Goal: Task Accomplishment & Management: Manage account settings

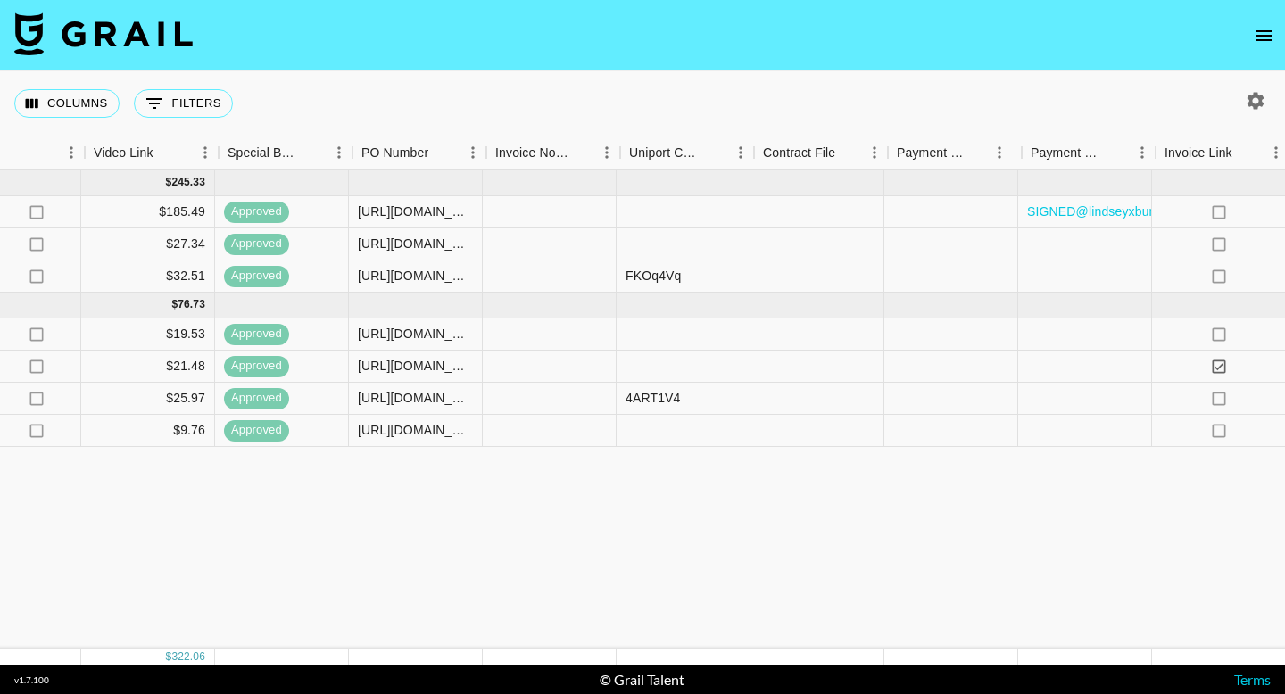
scroll to position [0, 1678]
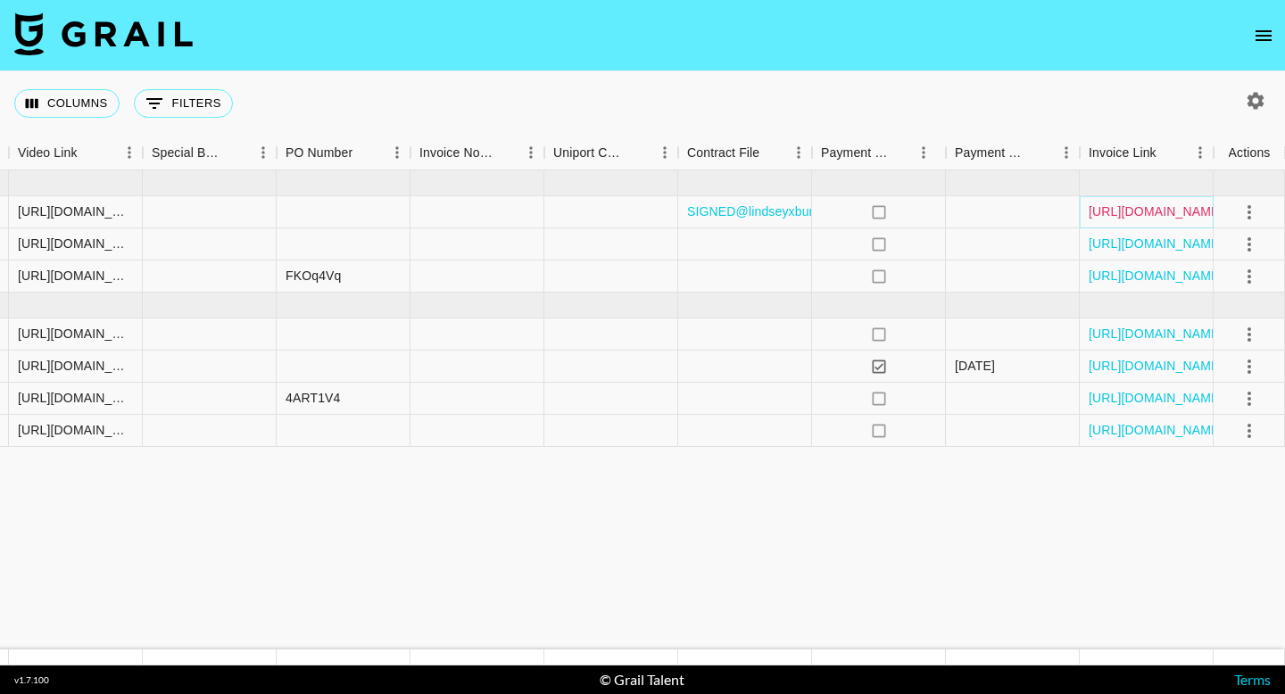
click at [1187, 216] on link "https://in.xero.com/NvJveLxnDGLVS2P0W2ZnTUF9bq4Xft7h1FiSI3oK" at bounding box center [1156, 212] width 135 height 18
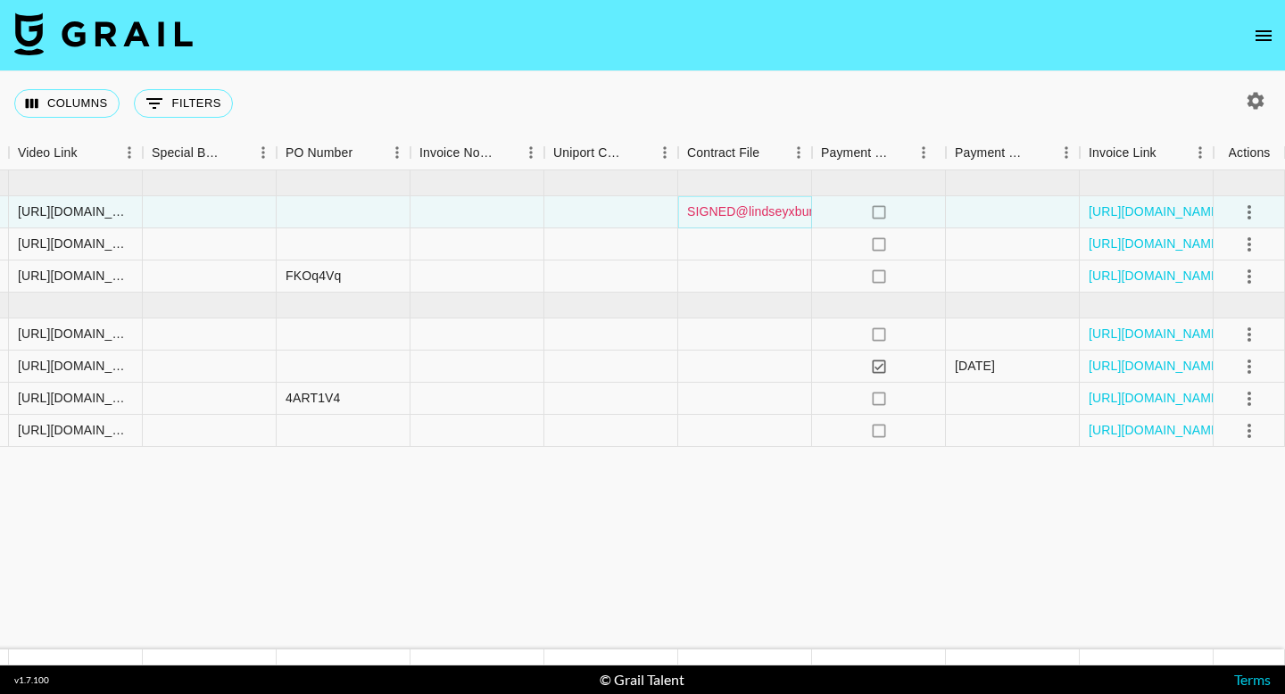
click at [746, 212] on link "SIGNED@lindseyxburt_x_Bagsmart_REIKI03_25Q3_Campaign_Agreement_-_IG.pdf" at bounding box center [929, 212] width 485 height 18
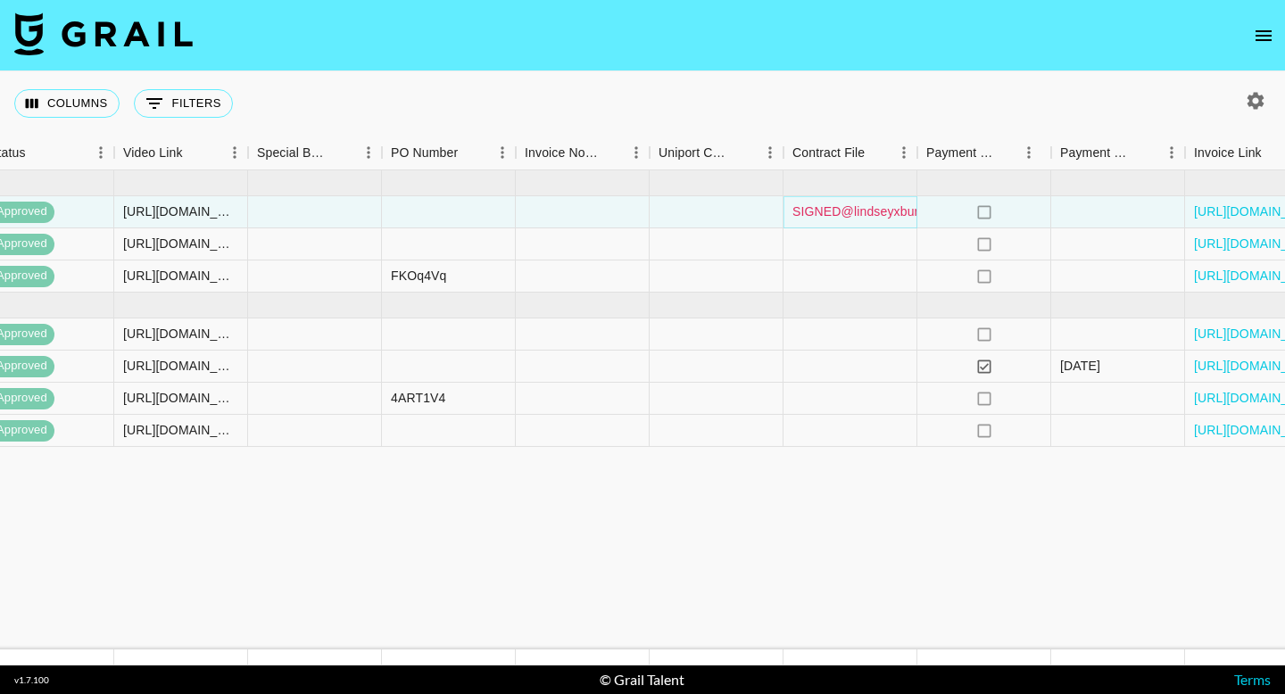
scroll to position [0, 1580]
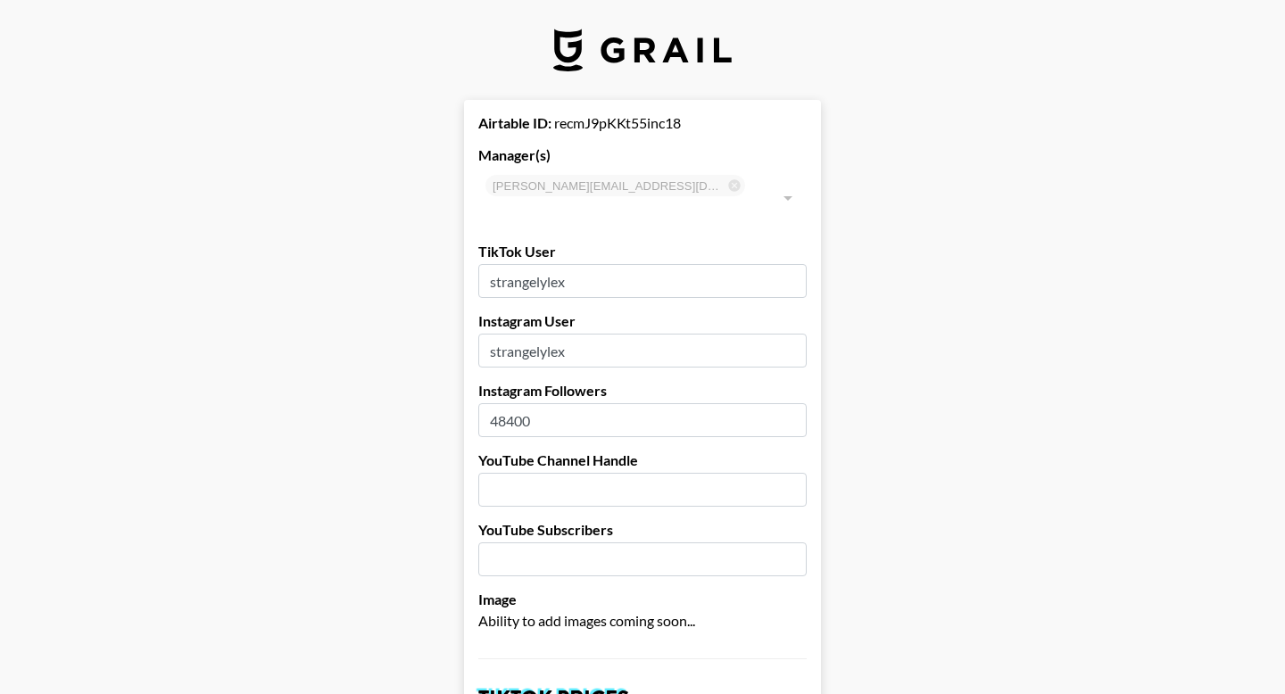
select select "USD"
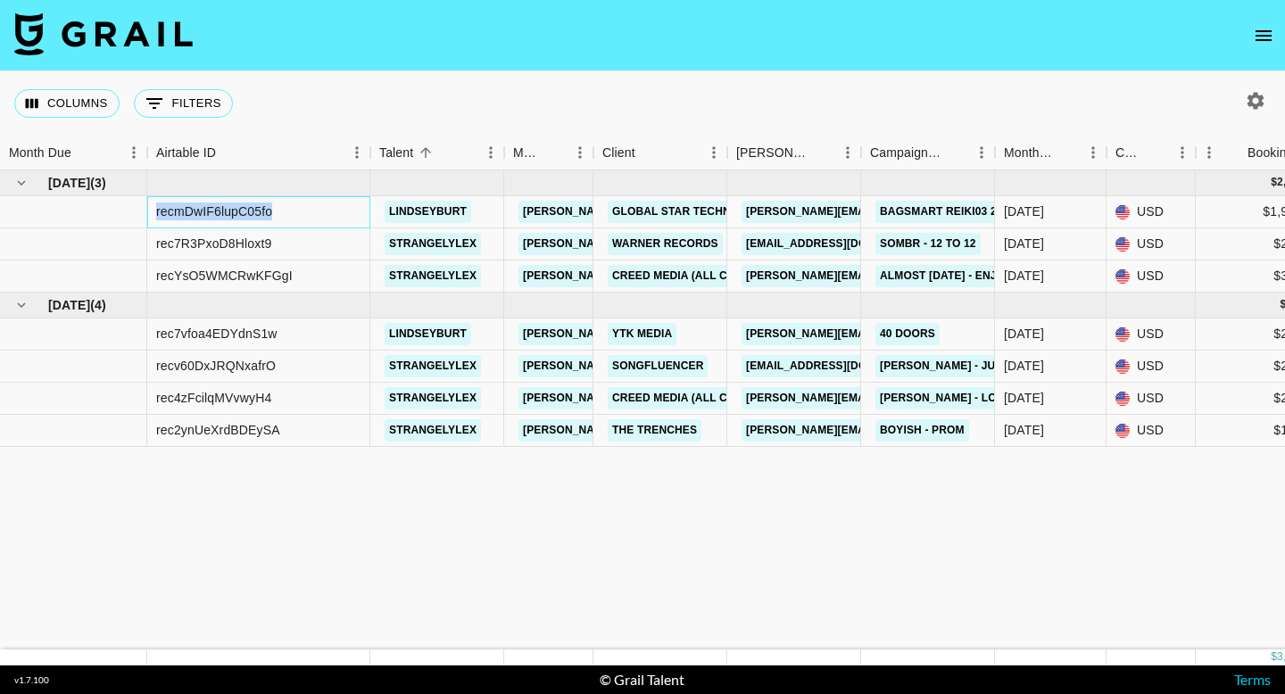
drag, startPoint x: 299, startPoint y: 210, endPoint x: 152, endPoint y: 206, distance: 147.3
click at [153, 208] on div "recmDwIF6lupC05fo" at bounding box center [258, 212] width 223 height 32
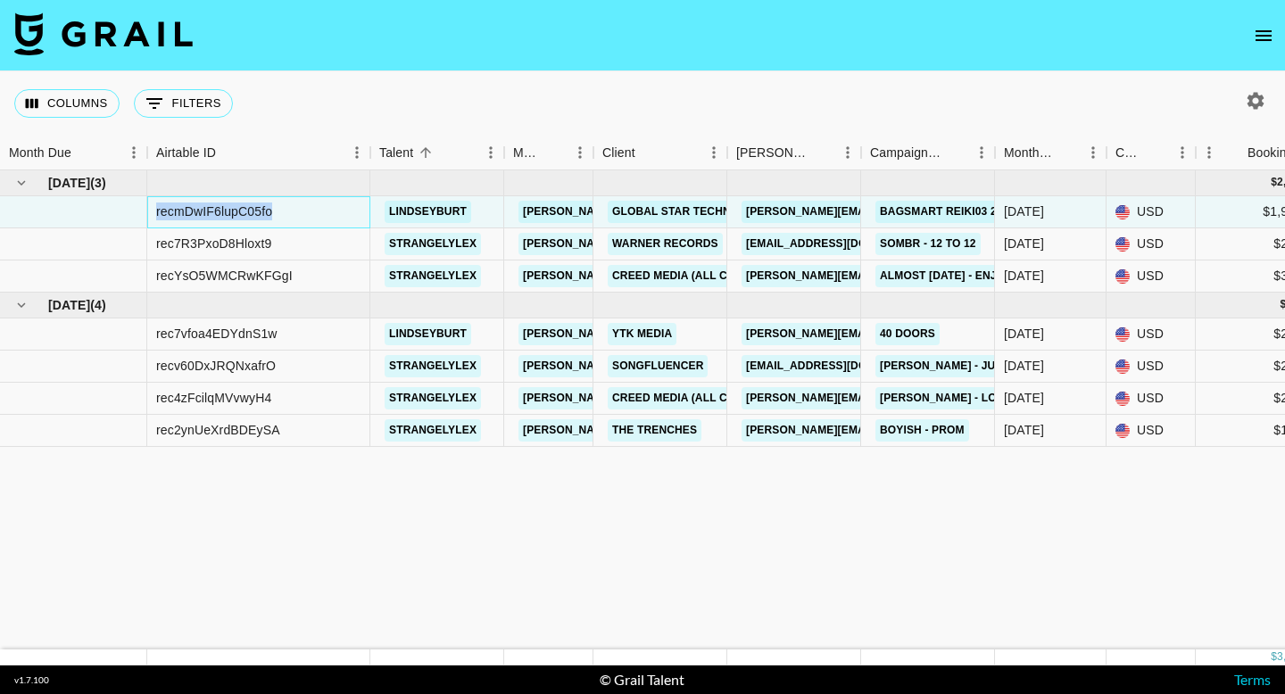
copy div "recmDwIF6lupC05fo"
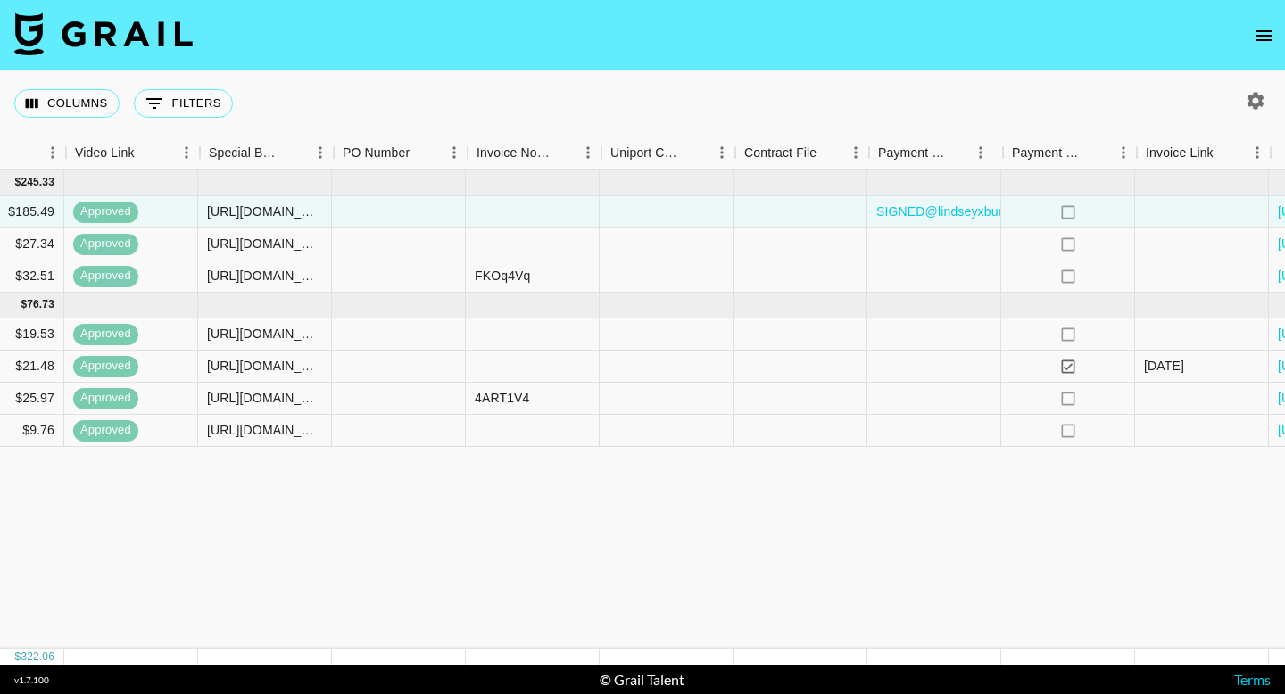
scroll to position [0, 1678]
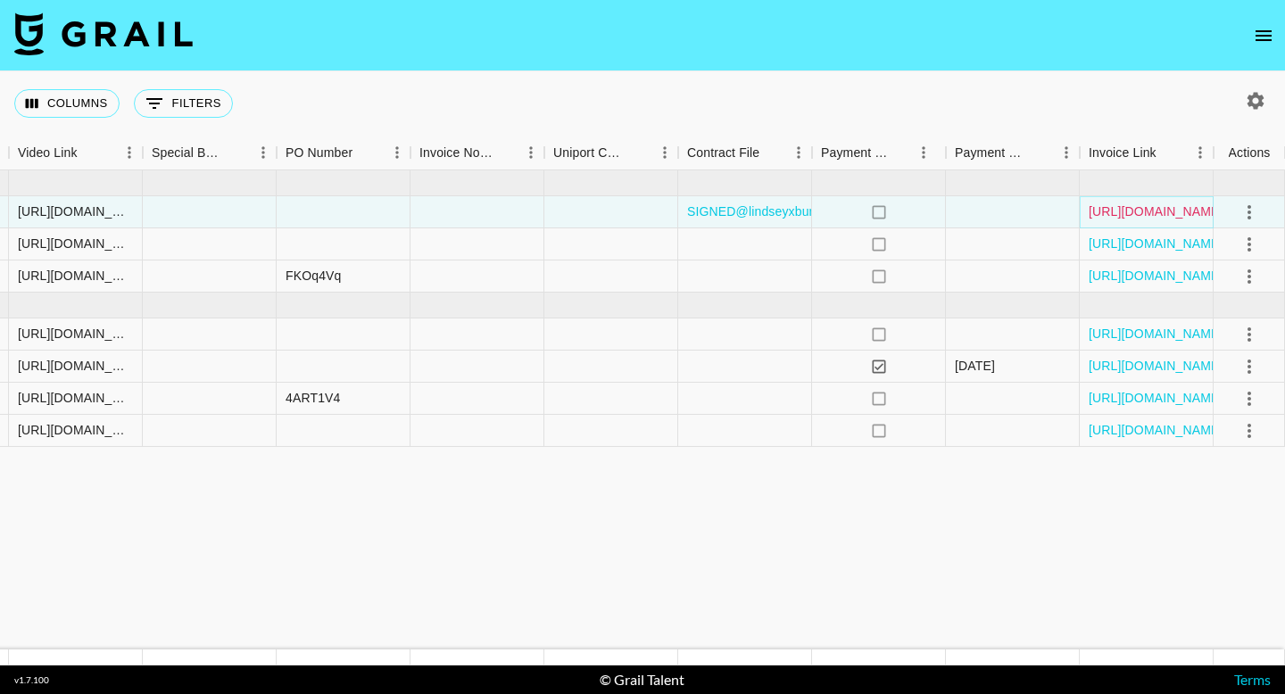
click at [1156, 216] on link "https://in.xero.com/NvJveLxnDGLVS2P0W2ZnTUF9bq4Xft7h1FiSI3oK" at bounding box center [1156, 212] width 135 height 18
